Goal: Transaction & Acquisition: Purchase product/service

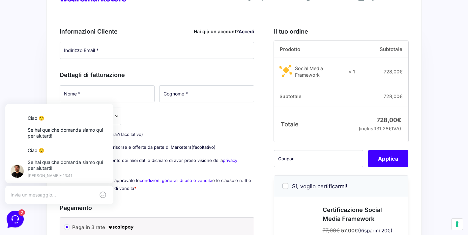
scroll to position [25, 0]
click at [163, 54] on input "Indirizzo Email *" at bounding box center [157, 50] width 194 height 17
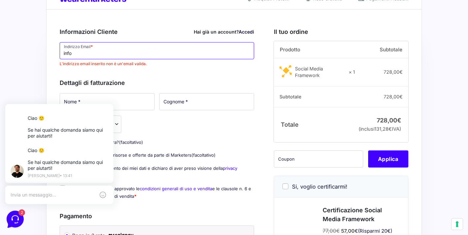
type input "[EMAIL_ADDRESS][DOMAIN_NAME]"
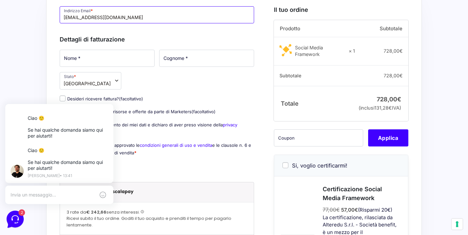
scroll to position [62, 0]
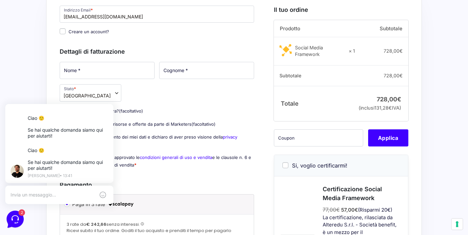
click at [60, 31] on input "Creare un account?" at bounding box center [63, 31] width 6 height 6
checkbox input "true"
click at [81, 75] on input "Nome *" at bounding box center [107, 70] width 95 height 17
type input "P"
type input "[PERSON_NAME]"
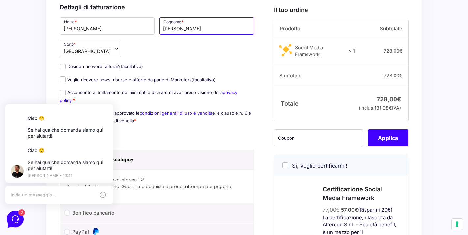
scroll to position [107, 0]
type input "[PERSON_NAME]"
click at [62, 66] on input "Desideri ricevere fattura? (facoltativo)" at bounding box center [63, 66] width 6 height 6
checkbox input "true"
select select "IT"
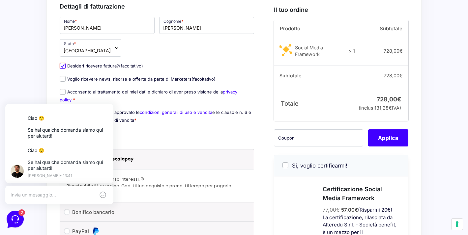
type input "0000000"
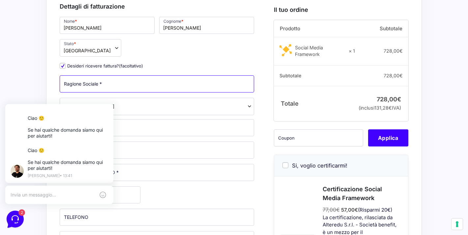
click at [74, 83] on input "Ragione Sociale *" at bounding box center [157, 83] width 194 height 17
click at [72, 85] on input "Ragione Sociale *" at bounding box center [157, 83] width 194 height 17
paste input "Palestre Stayup SSDaRL"
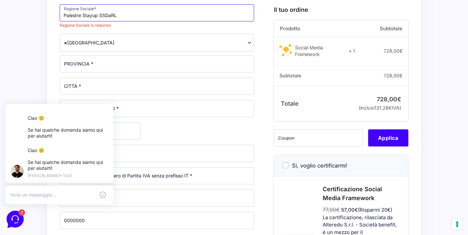
scroll to position [177, 0]
type input "Palestre Stayup SSDaRL"
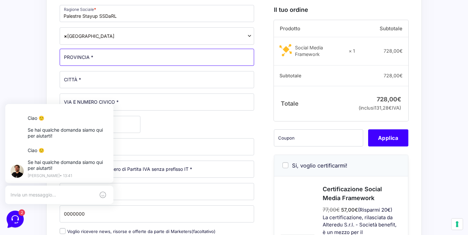
click at [93, 62] on input "PROVINCIA *" at bounding box center [157, 57] width 194 height 17
type input "[GEOGRAPHIC_DATA]"
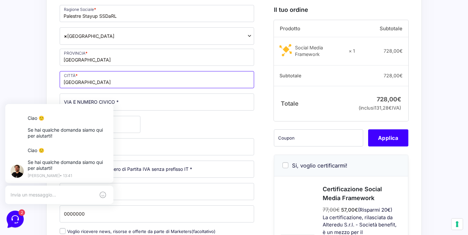
type input "[GEOGRAPHIC_DATA]"
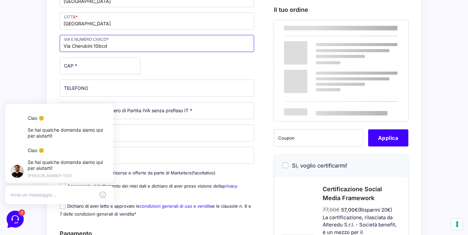
scroll to position [234, 0]
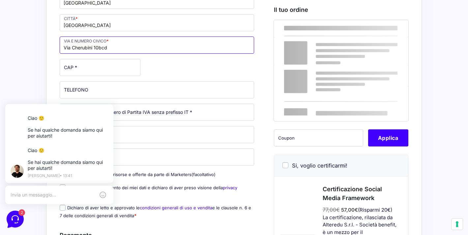
click at [100, 47] on input "Via Cherubini 10bcd" at bounding box center [157, 45] width 194 height 17
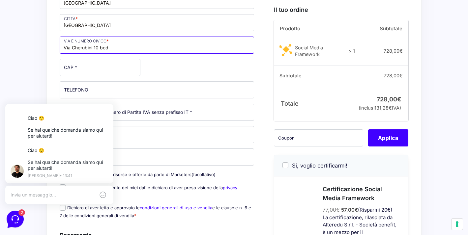
type input "Via Cherubini 10 bcd"
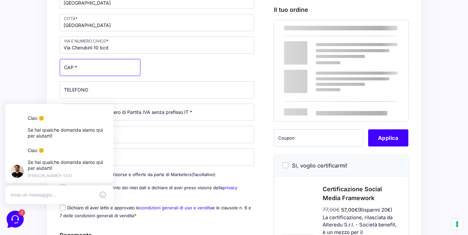
click at [97, 66] on input "CAP *" at bounding box center [100, 67] width 81 height 17
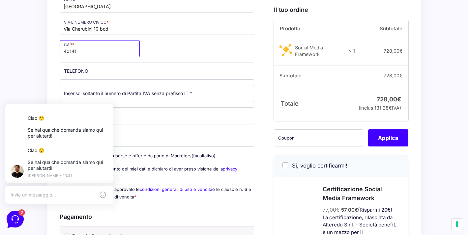
scroll to position [294, 0]
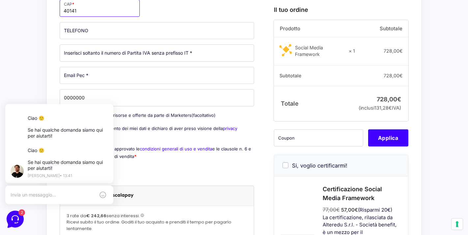
type input "40141"
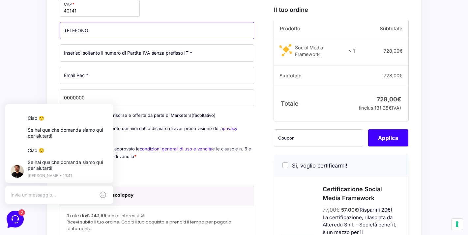
click at [101, 31] on input "TELEFONO (facoltativo)" at bounding box center [157, 30] width 194 height 17
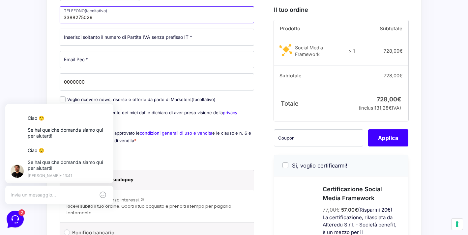
scroll to position [315, 0]
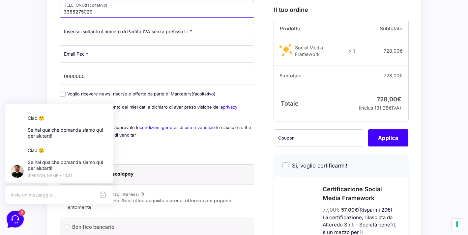
type input "3388275029"
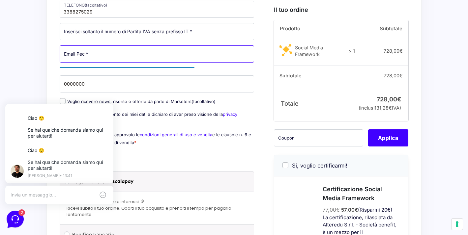
click at [97, 56] on input "Email Pec *" at bounding box center [157, 53] width 194 height 17
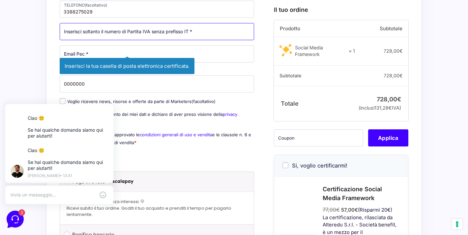
click at [108, 28] on input "Partita Iva *" at bounding box center [157, 31] width 194 height 17
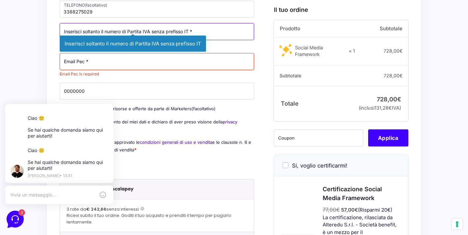
paste input "03746201205"
type input "03746201205"
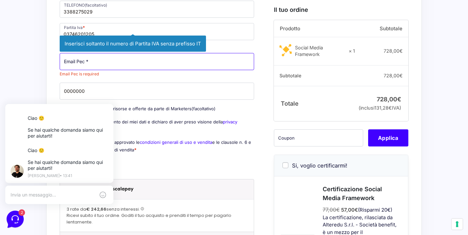
click at [79, 66] on input "Email Pec *" at bounding box center [157, 61] width 194 height 17
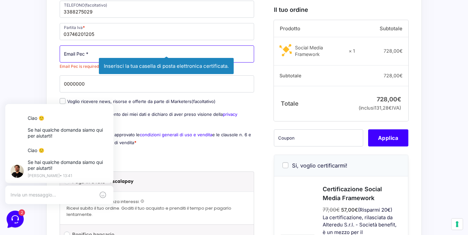
paste input "[EMAIL_ADDRESS][DOMAIN_NAME]"
type input "[EMAIL_ADDRESS][DOMAIN_NAME]"
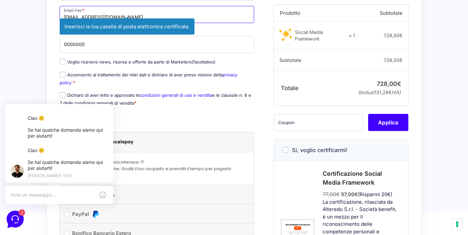
scroll to position [351, 0]
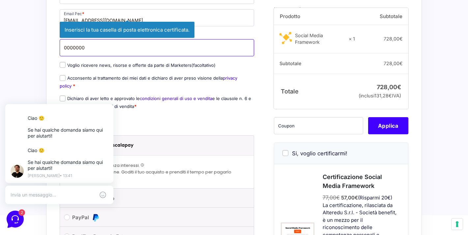
click at [112, 46] on input "0000000" at bounding box center [157, 47] width 194 height 17
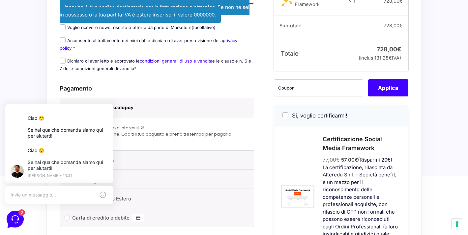
scroll to position [396, 0]
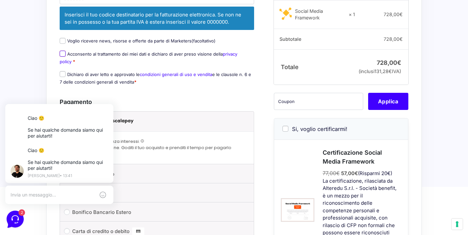
click at [63, 51] on label "Acconsento al trattamento dei miei dati e dichiaro di aver preso visione della …" at bounding box center [149, 57] width 178 height 13
click at [63, 51] on input "Acconsento al trattamento dei miei dati e dichiaro di aver preso visione della …" at bounding box center [63, 54] width 6 height 6
checkbox input "true"
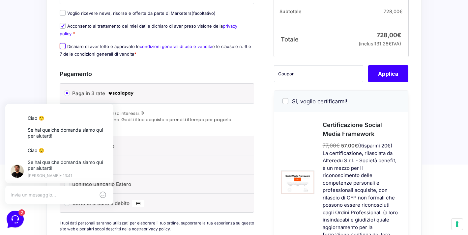
click at [61, 46] on input "Dichiaro di aver letto e approvato le condizioni generali di uso e vendita e le…" at bounding box center [63, 46] width 6 height 6
checkbox input "true"
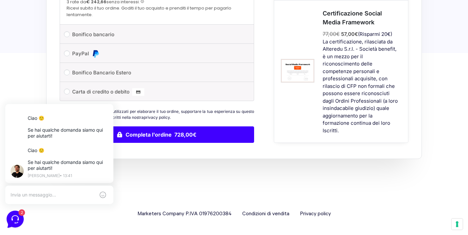
scroll to position [508, 0]
click at [66, 91] on input "Carta di credito o debito" at bounding box center [67, 92] width 6 height 6
radio input "true"
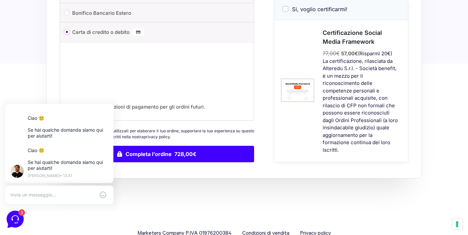
scroll to position [534, 0]
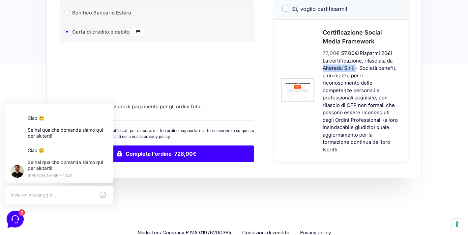
drag, startPoint x: 322, startPoint y: 69, endPoint x: 355, endPoint y: 70, distance: 32.3
click at [355, 70] on div "77,00 € 57,00 € (Risparmi 20€) La certificazione, rilasciata da Alteredu S.r.l.…" at bounding box center [361, 101] width 94 height 105
copy div "Alteredu S.r.l."
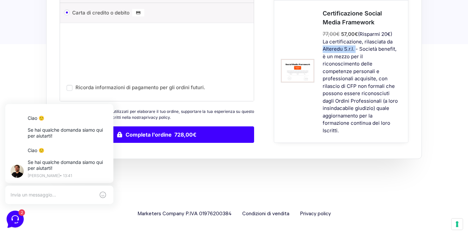
scroll to position [553, 0]
